Goal: Task Accomplishment & Management: Manage account settings

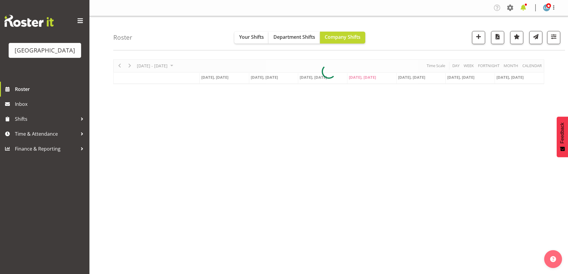
click at [523, 7] on span at bounding box center [524, 8] width 10 height 10
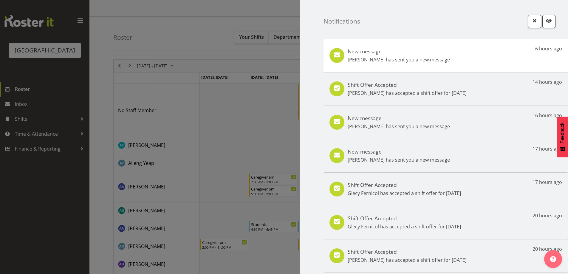
click at [435, 62] on p "[PERSON_NAME] has sent you a new message" at bounding box center [399, 59] width 102 height 7
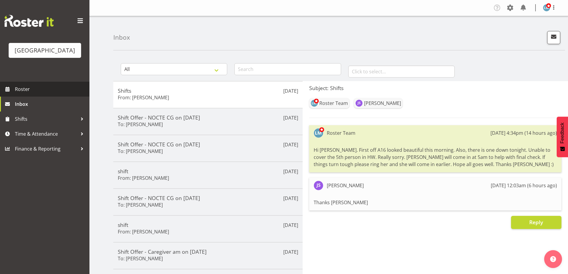
click at [27, 94] on span "Roster" at bounding box center [51, 89] width 72 height 9
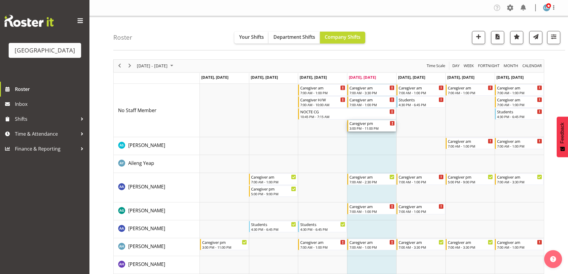
click at [361, 125] on div "Caregiver pm" at bounding box center [372, 123] width 45 height 6
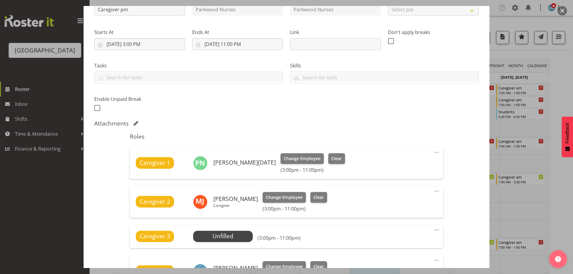
scroll to position [119, 0]
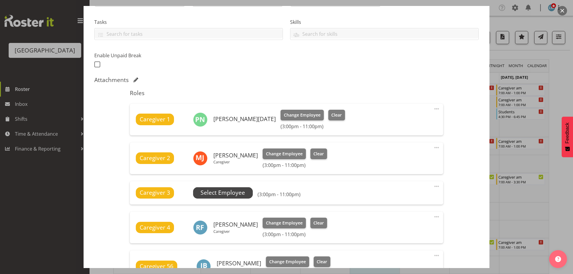
click at [231, 191] on span "Select Employee" at bounding box center [222, 192] width 44 height 9
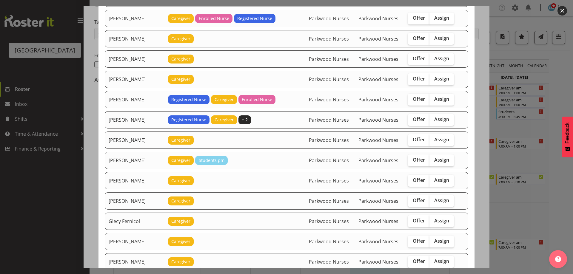
scroll to position [209, 0]
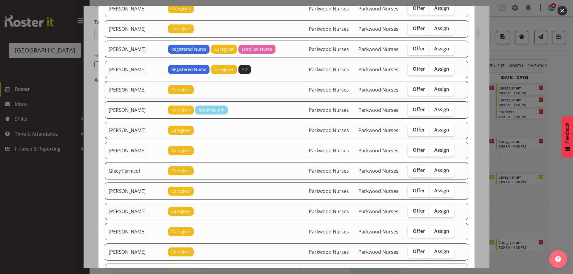
click at [412, 169] on span "Offer" at bounding box center [418, 170] width 12 height 6
click at [409, 169] on input "Offer" at bounding box center [410, 171] width 4 height 4
checkbox input "true"
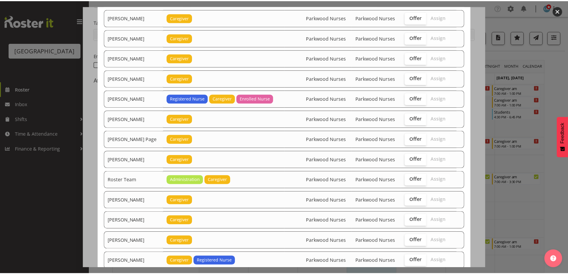
scroll to position [725, 0]
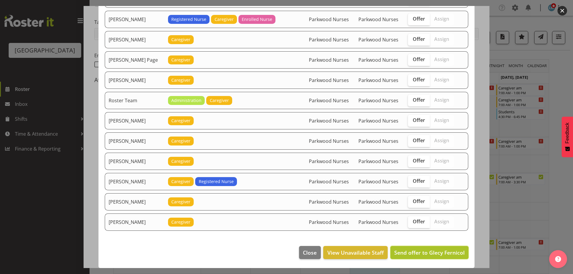
click at [448, 249] on span "Send offer to Glecy Fernicol" at bounding box center [429, 252] width 70 height 7
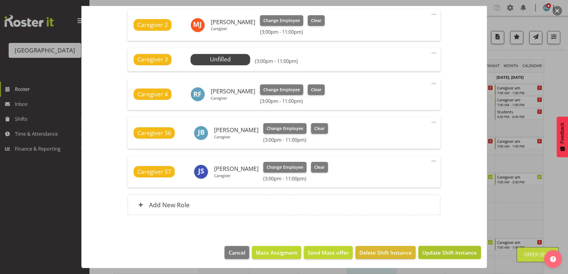
click at [450, 251] on span "Update Shift Instance" at bounding box center [449, 253] width 55 height 8
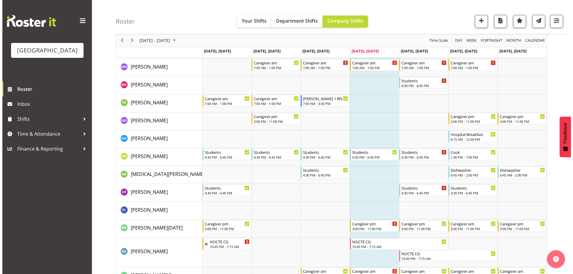
scroll to position [1610, 0]
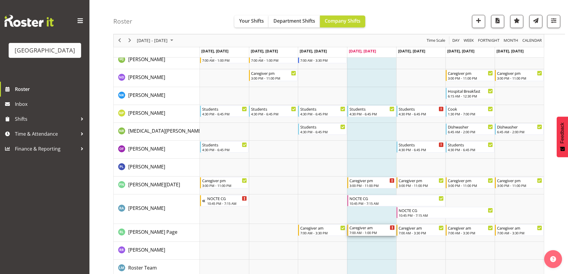
click at [372, 229] on div "Caregiver am" at bounding box center [372, 228] width 45 height 6
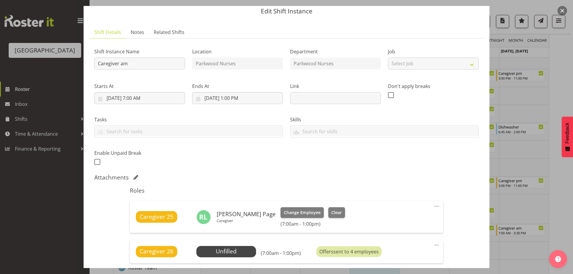
scroll to position [30, 0]
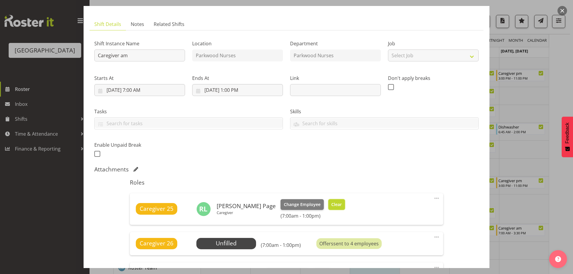
click at [331, 206] on span "Clear" at bounding box center [336, 204] width 10 height 7
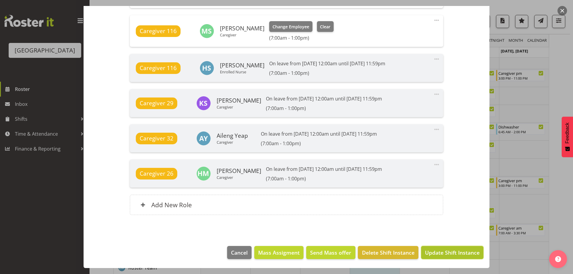
click at [447, 249] on span "Update Shift Instance" at bounding box center [452, 253] width 55 height 8
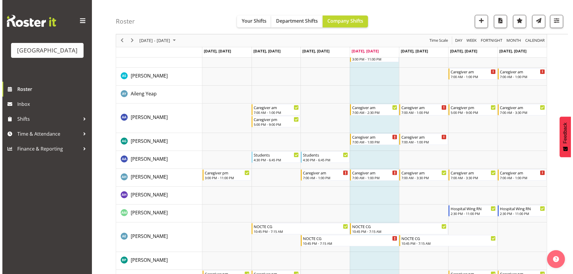
scroll to position [0, 0]
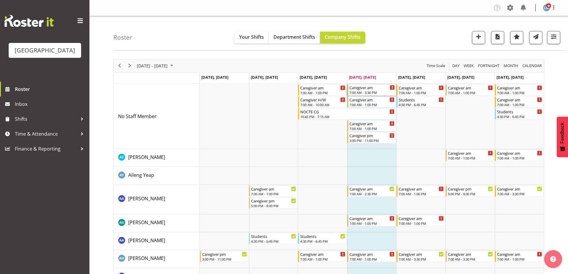
click at [376, 92] on div "7:00 AM - 3:30 PM" at bounding box center [372, 92] width 45 height 5
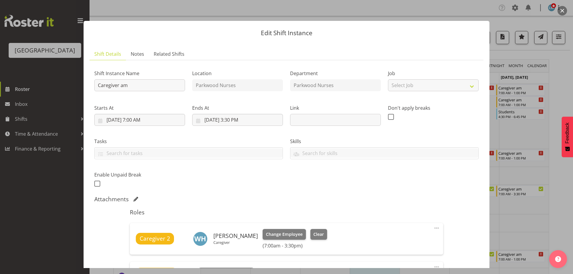
scroll to position [89, 0]
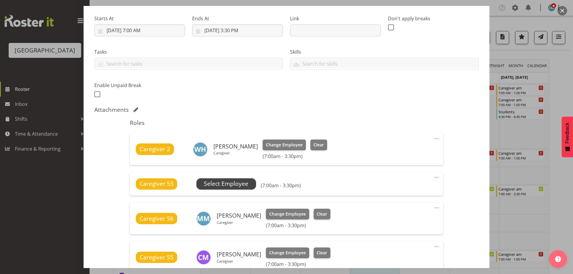
click at [239, 186] on span "Select Employee" at bounding box center [226, 184] width 44 height 9
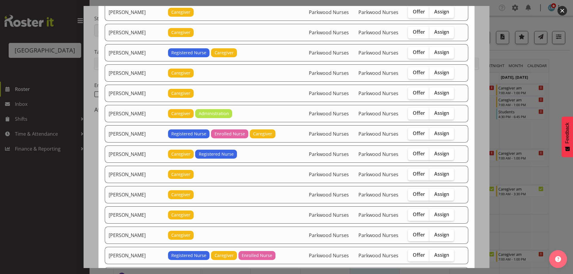
scroll to position [477, 0]
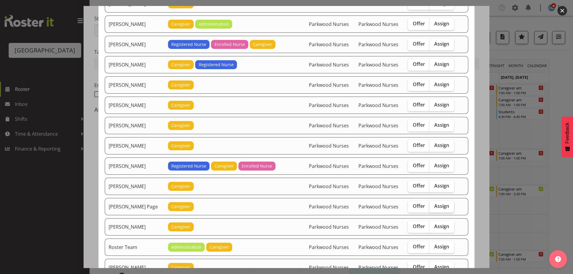
click at [435, 205] on span "Assign" at bounding box center [441, 206] width 15 height 6
click at [433, 205] on input "Assign" at bounding box center [431, 206] width 4 height 4
checkbox input "true"
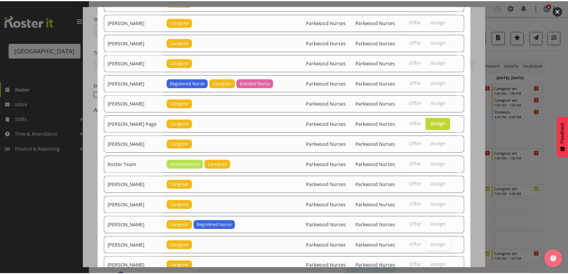
scroll to position [604, 0]
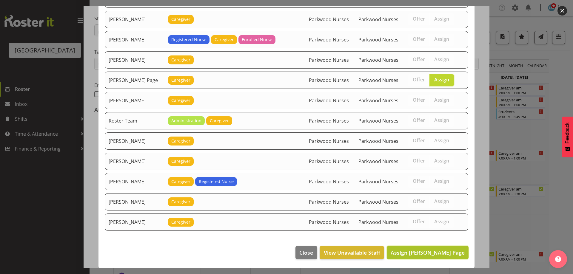
click at [448, 254] on span "Assign Robyn Le Page" at bounding box center [427, 252] width 74 height 7
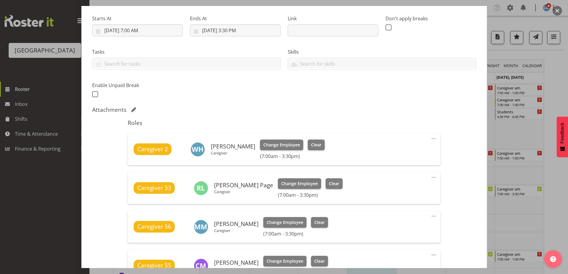
scroll to position [183, 0]
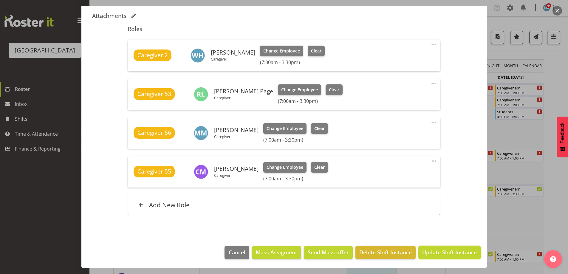
click at [448, 254] on span "Update Shift Instance" at bounding box center [449, 252] width 55 height 8
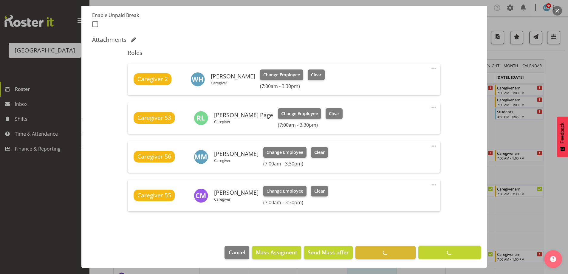
scroll to position [160, 0]
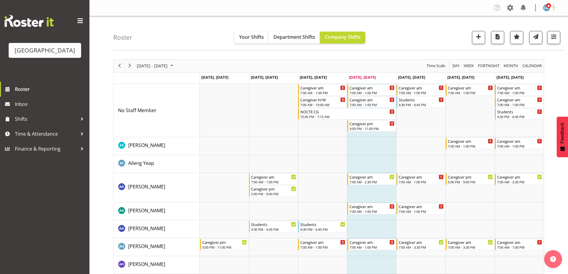
click at [553, 10] on span at bounding box center [553, 7] width 7 height 7
click at [545, 30] on link "Log Out" at bounding box center [528, 31] width 57 height 11
